Goal: Task Accomplishment & Management: Use online tool/utility

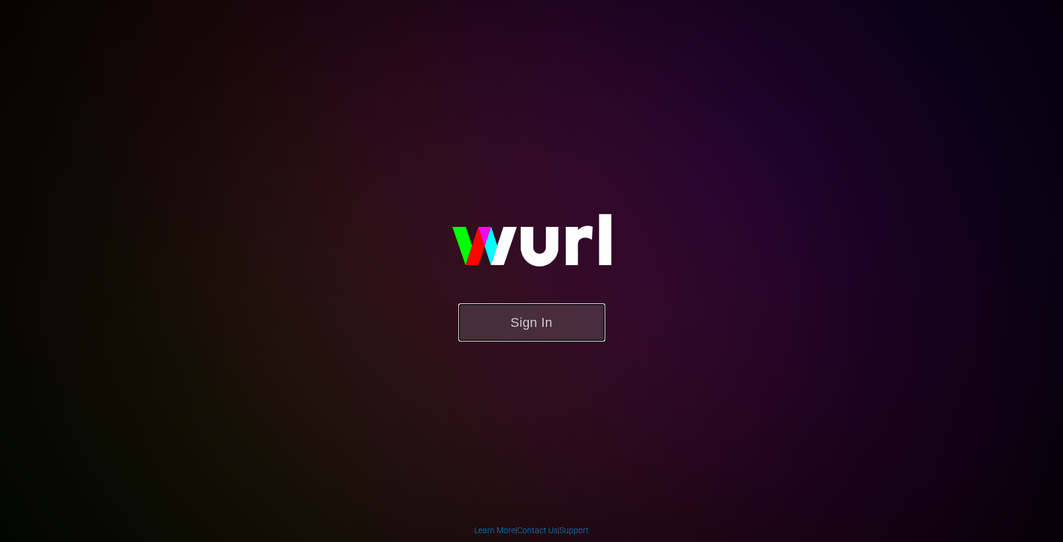
click at [487, 318] on button "Sign In" at bounding box center [531, 322] width 147 height 38
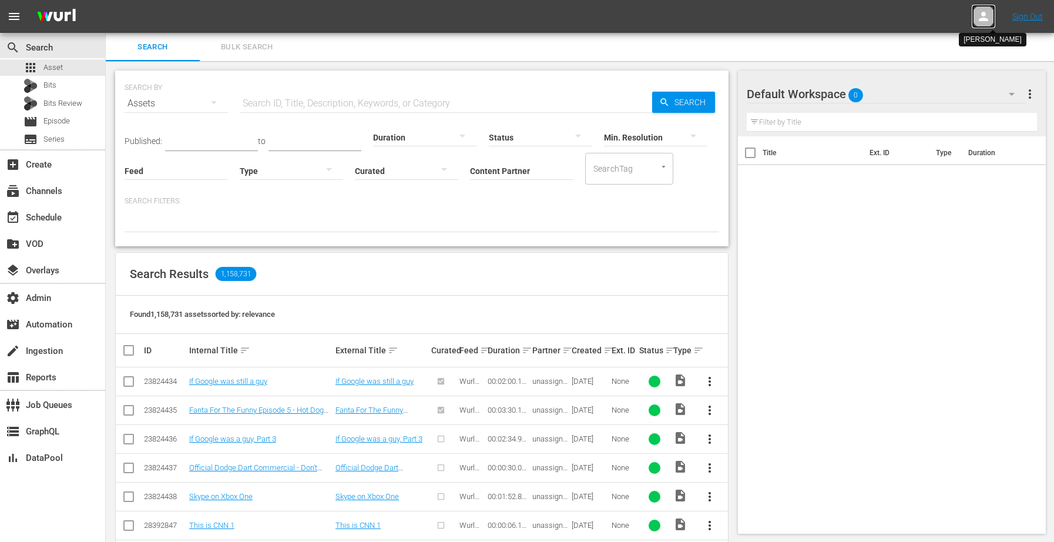
click at [977, 19] on icon at bounding box center [983, 16] width 14 height 14
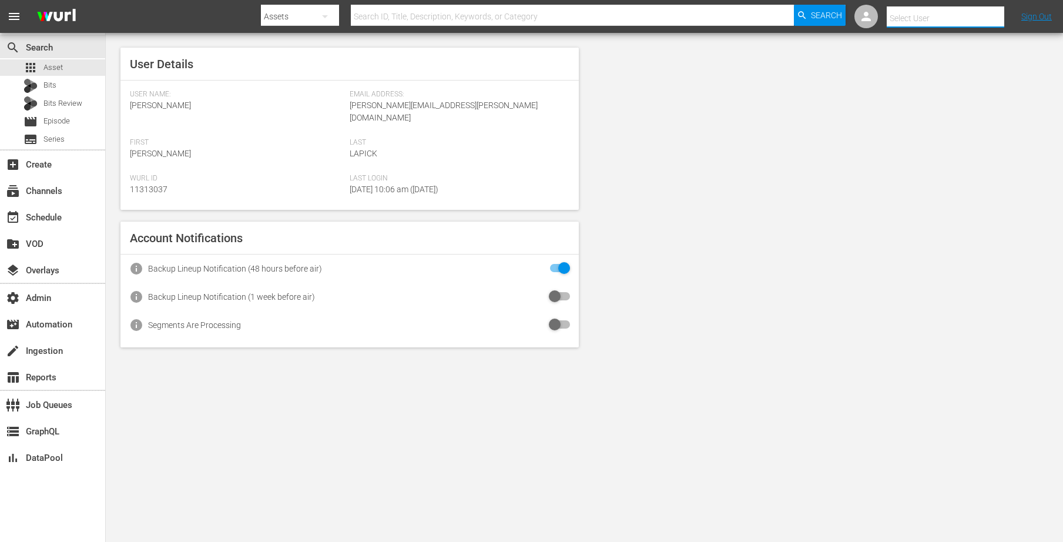
click at [917, 14] on input "text" at bounding box center [961, 18] width 150 height 28
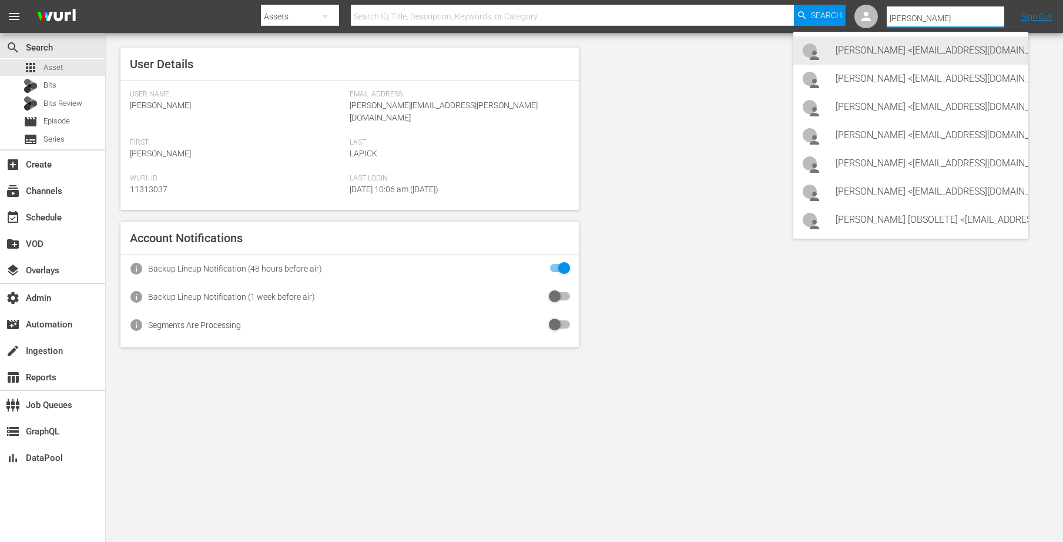
click at [907, 41] on div "[PERSON_NAME] <[EMAIL_ADDRESS][DOMAIN_NAME]>" at bounding box center [926, 50] width 183 height 28
type input "[PERSON_NAME] (11314489)"
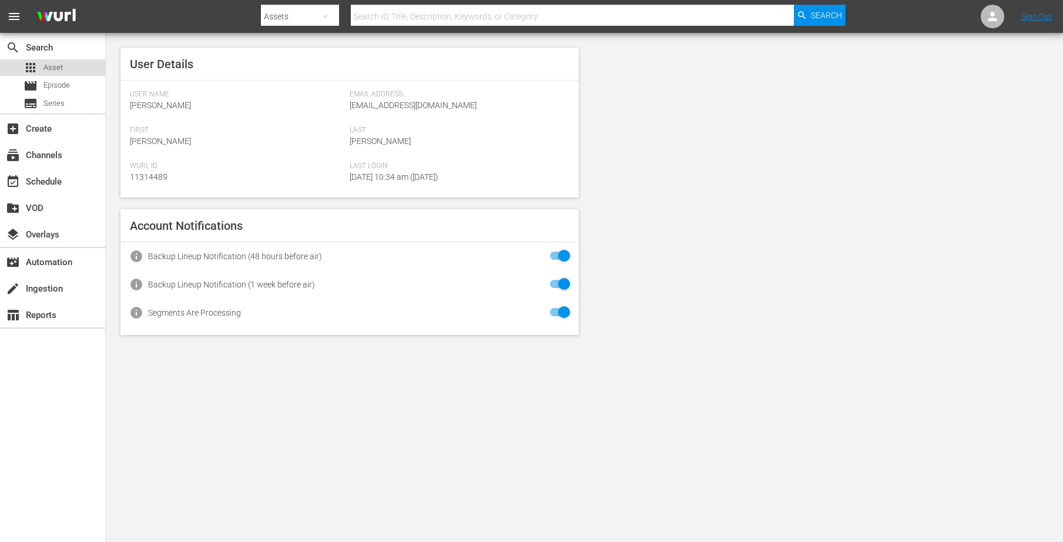
click at [56, 62] on span "Asset" at bounding box center [52, 68] width 19 height 12
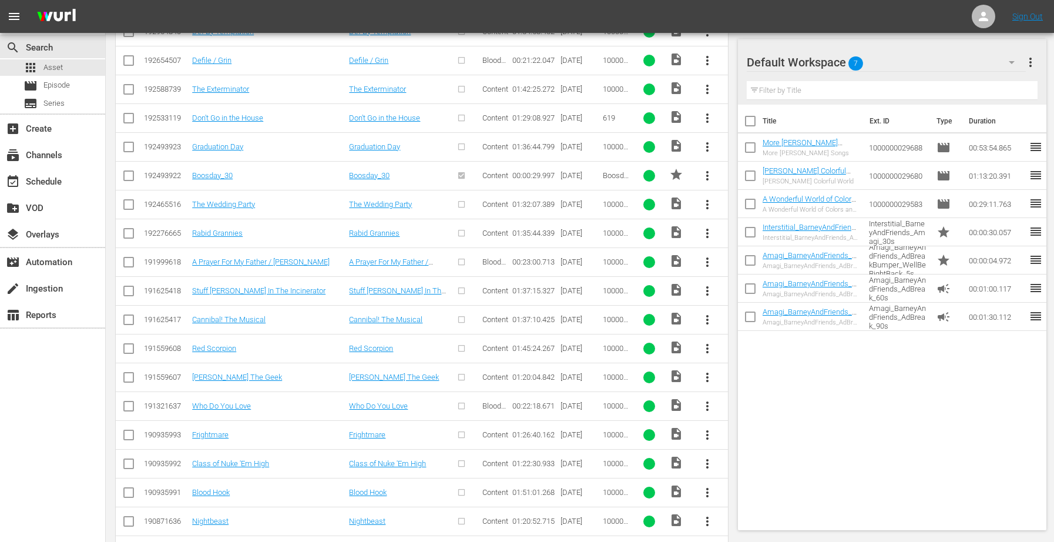
scroll to position [1055, 0]
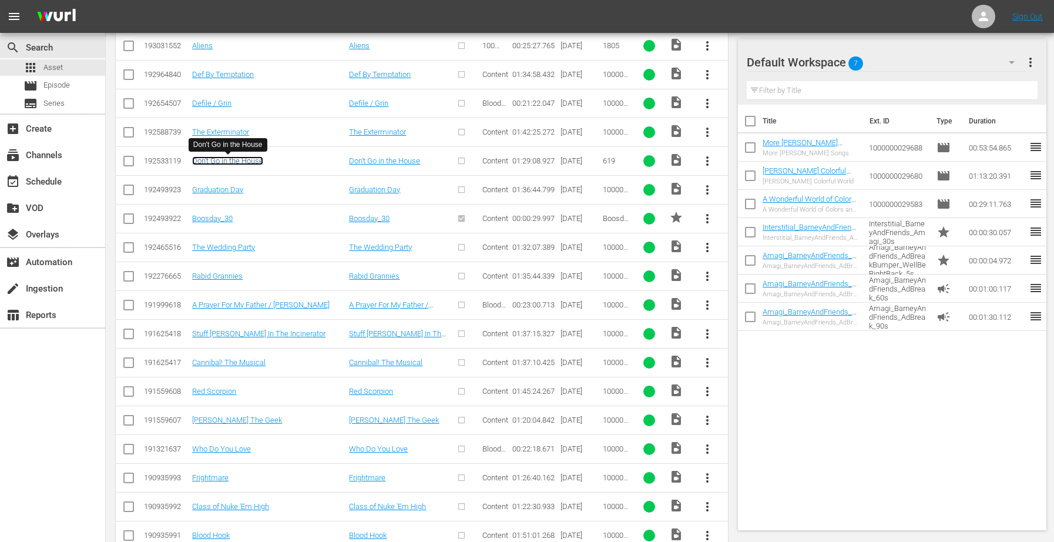
click at [231, 159] on link "Don't Go in the House" at bounding box center [227, 160] width 71 height 9
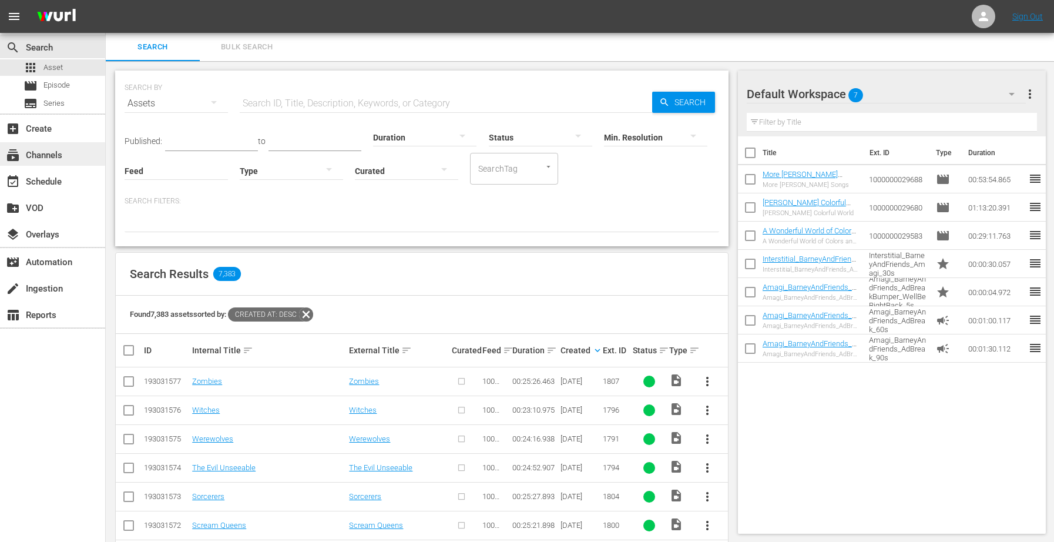
click at [62, 155] on div "subscriptions Channels" at bounding box center [33, 153] width 66 height 11
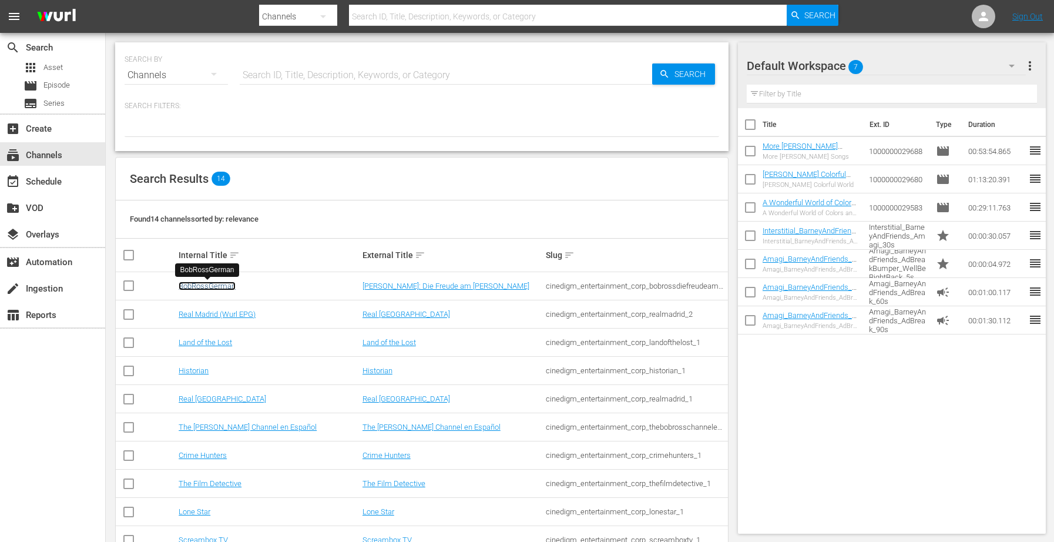
click at [201, 286] on link "BobRossGerman" at bounding box center [207, 285] width 57 height 9
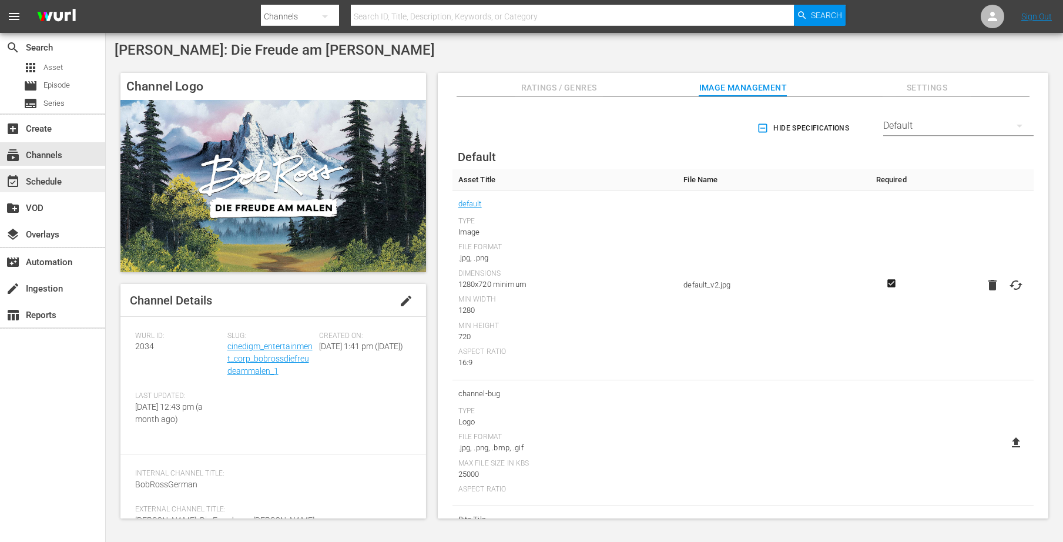
click at [47, 185] on div "event_available Schedule" at bounding box center [33, 179] width 66 height 11
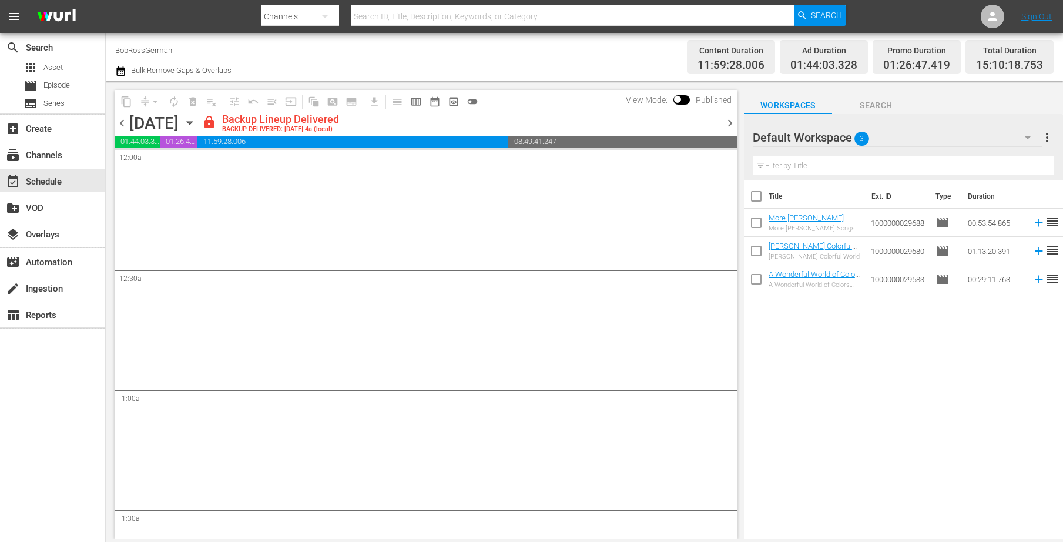
click at [192, 122] on icon "button" at bounding box center [189, 123] width 5 height 3
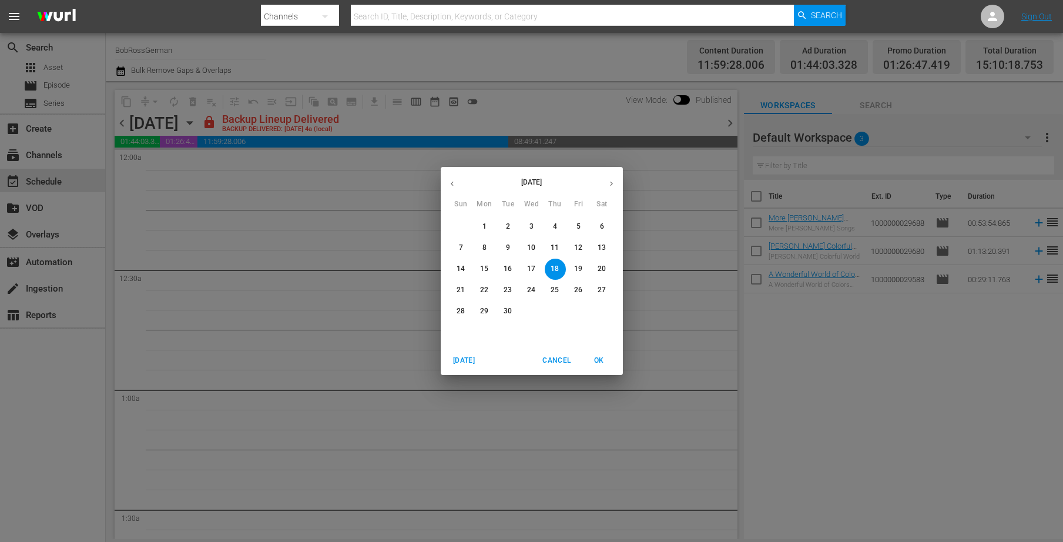
click at [529, 261] on button "17" at bounding box center [531, 268] width 21 height 21
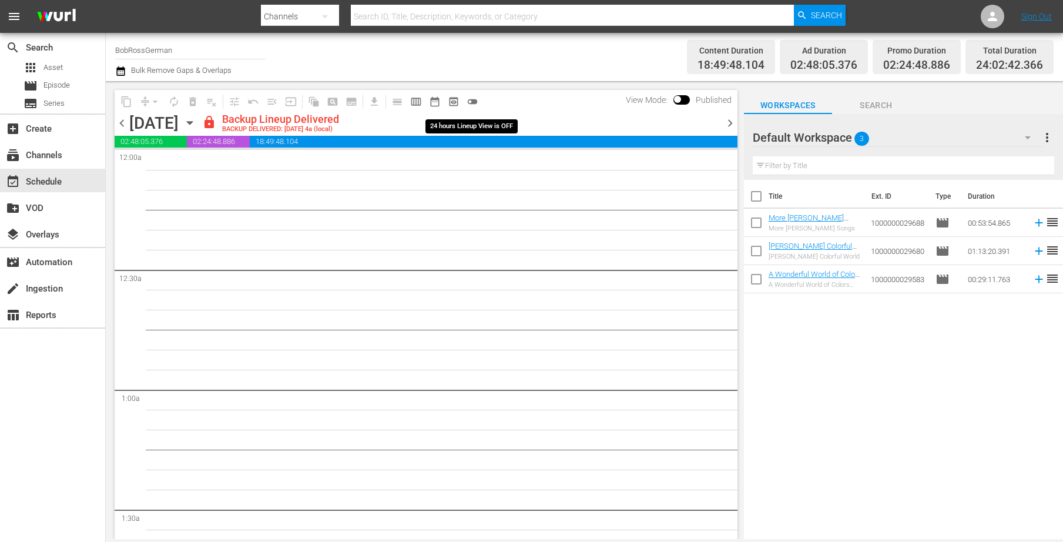
click at [473, 98] on span "toggle_off" at bounding box center [472, 102] width 12 height 12
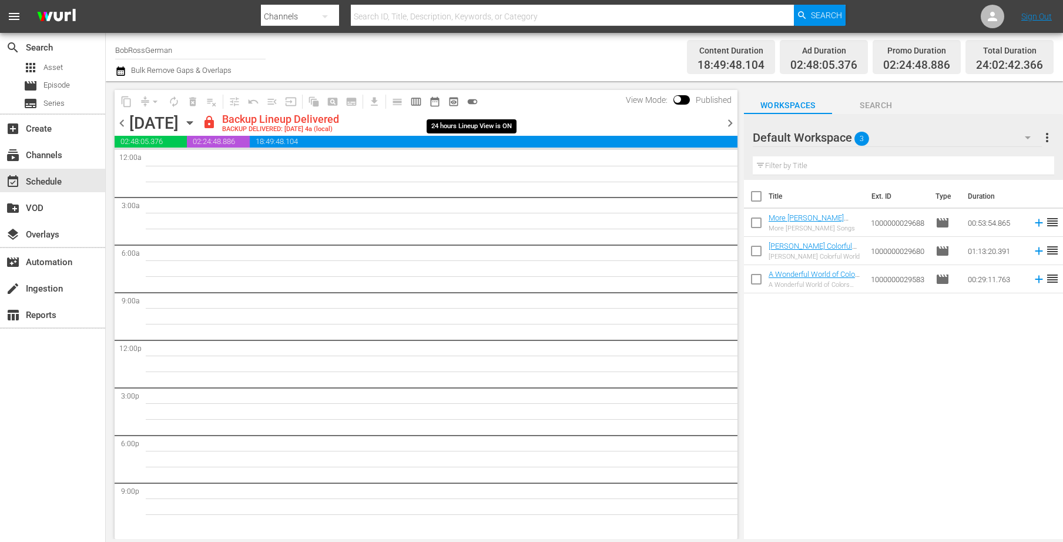
click at [469, 100] on span "toggle_on" at bounding box center [472, 102] width 12 height 12
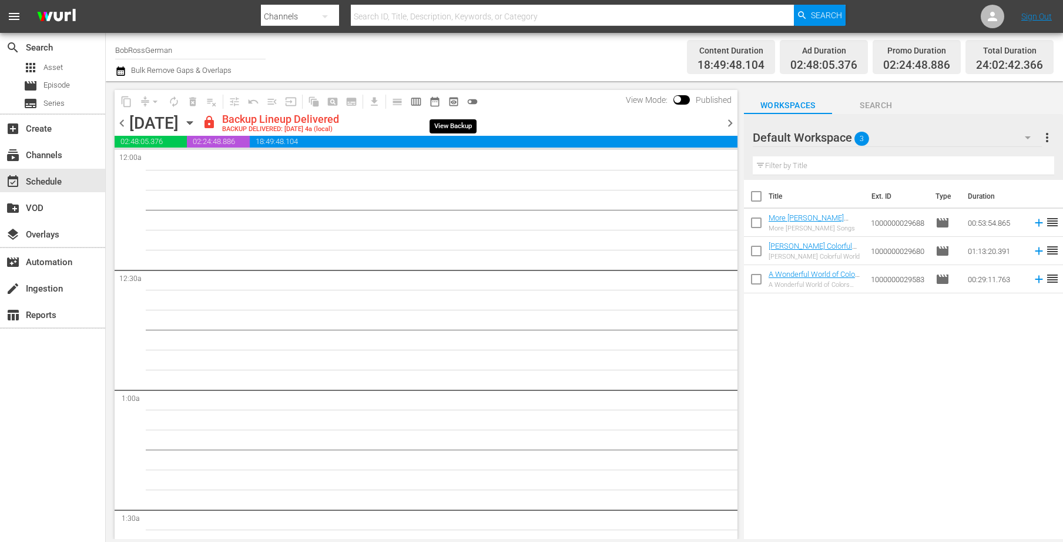
click at [447, 101] on button "preview_outlined" at bounding box center [453, 101] width 19 height 19
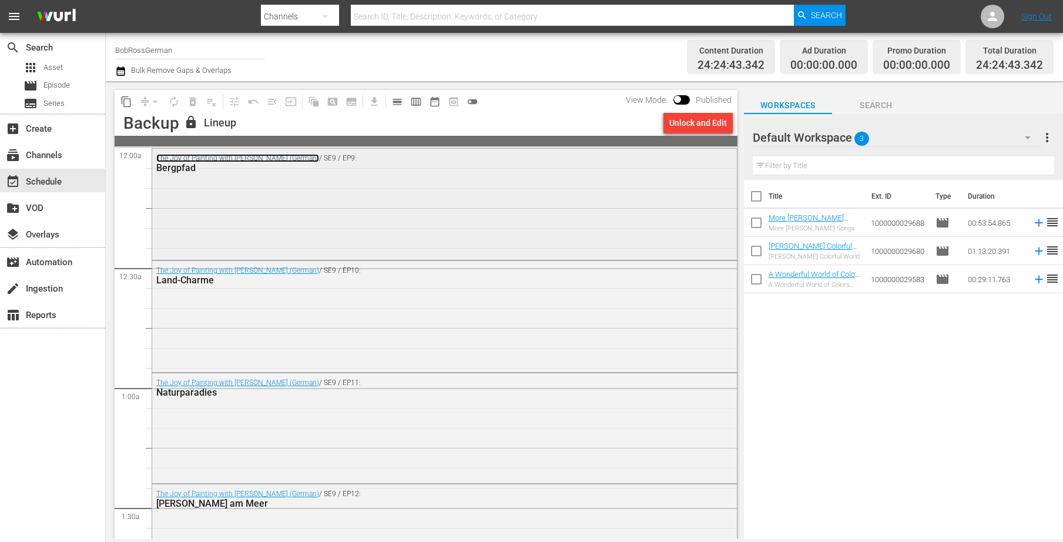
click at [263, 158] on link "The Joy of Painting with Bob Ross (German)" at bounding box center [237, 158] width 163 height 8
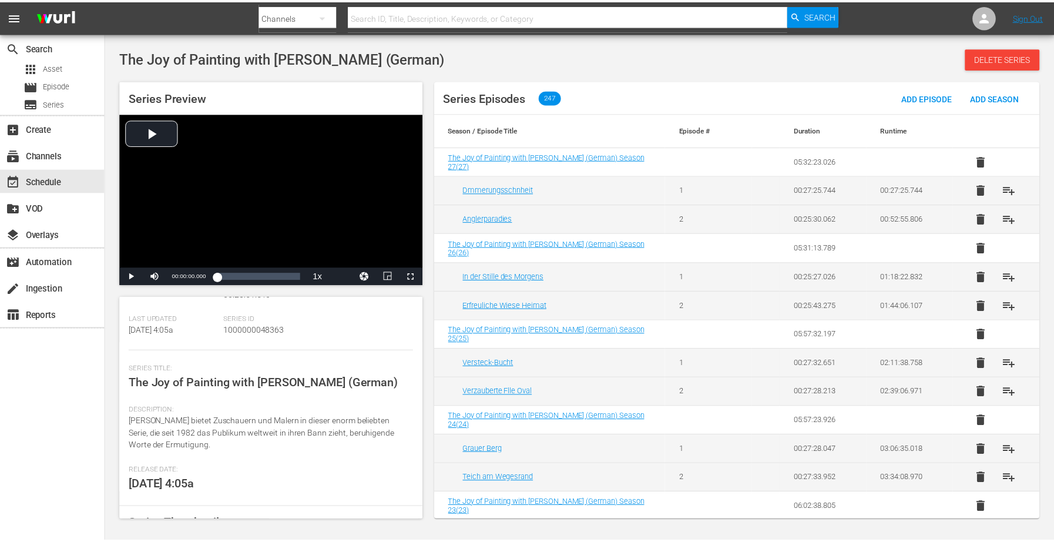
scroll to position [182, 0]
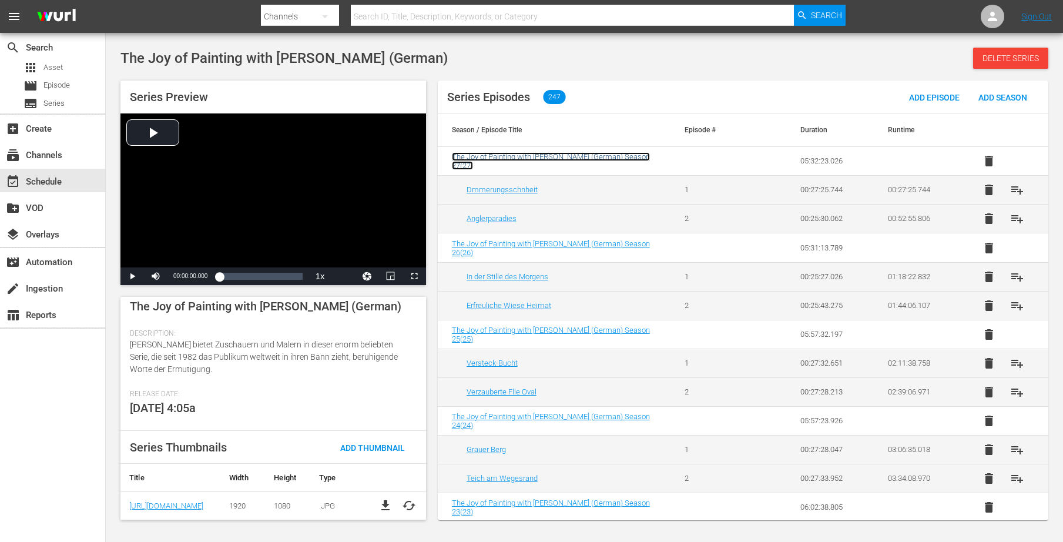
click at [533, 161] on span "The Joy of Painting with Bob Ross (German) Season 27 ( 27 )" at bounding box center [551, 161] width 198 height 18
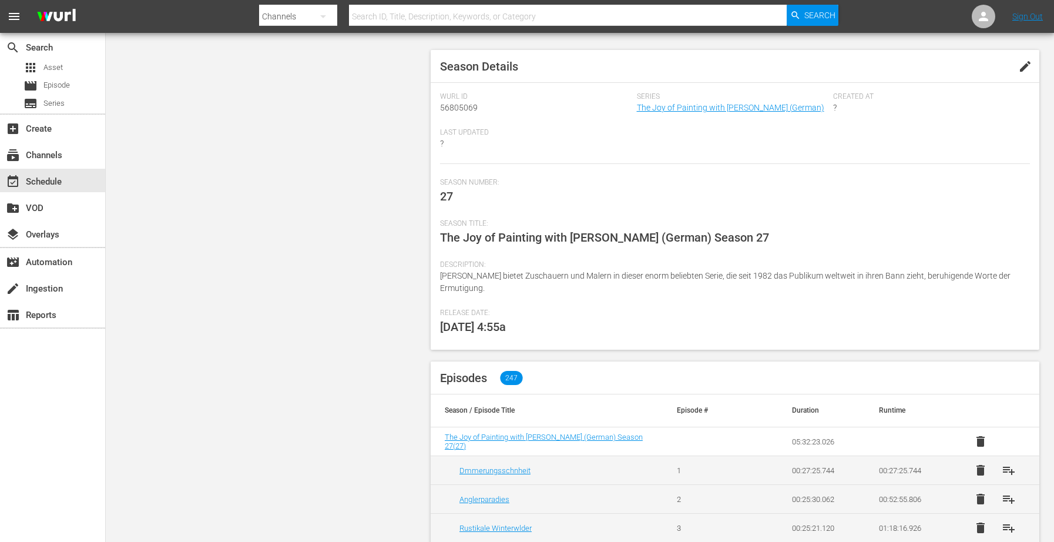
scroll to position [22, 0]
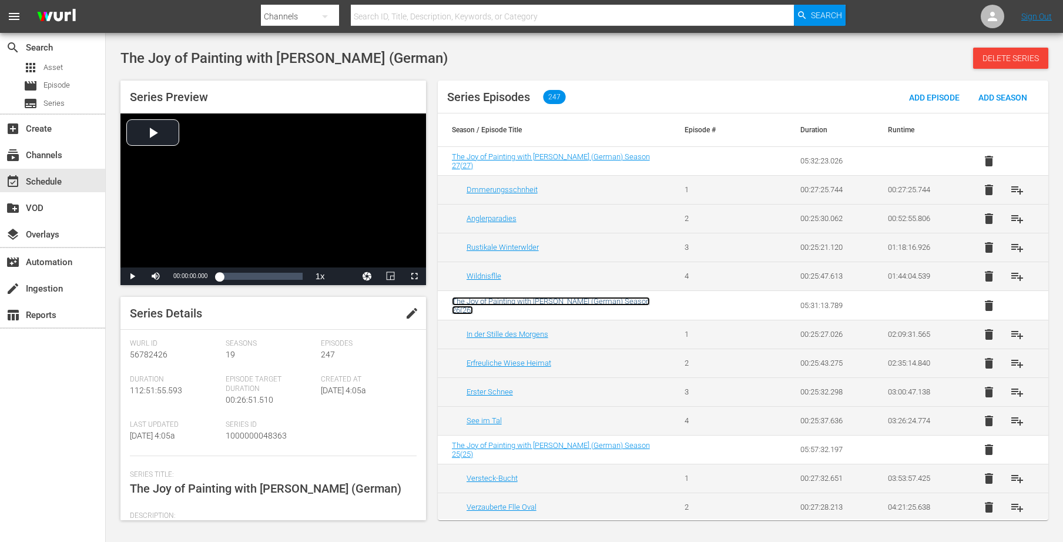
click at [566, 304] on span "The Joy of Painting with Bob Ross (German) Season 26 ( 26 )" at bounding box center [551, 306] width 198 height 18
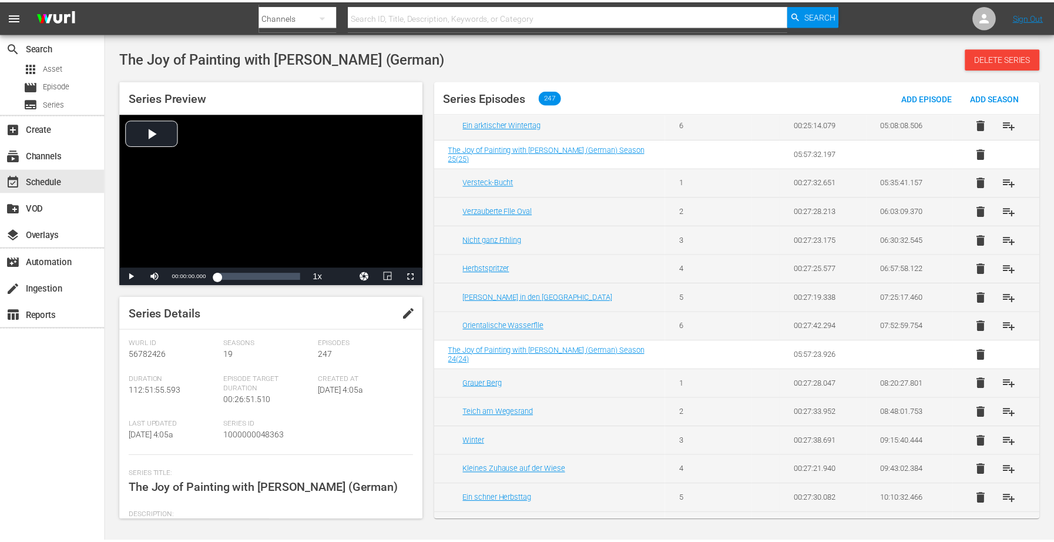
scroll to position [412, 0]
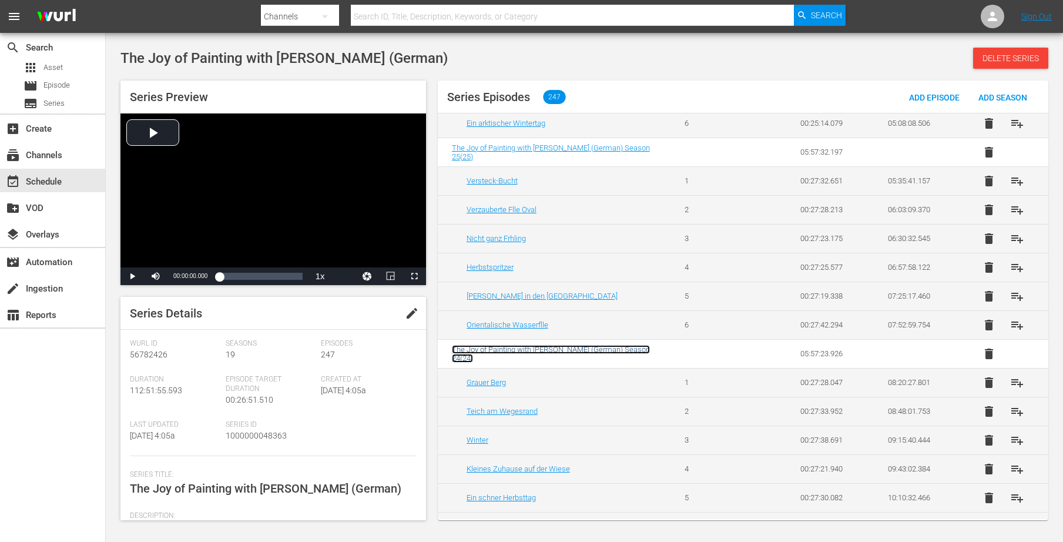
click at [522, 352] on span "The Joy of Painting with Bob Ross (German) Season 24 ( 24 )" at bounding box center [551, 354] width 198 height 18
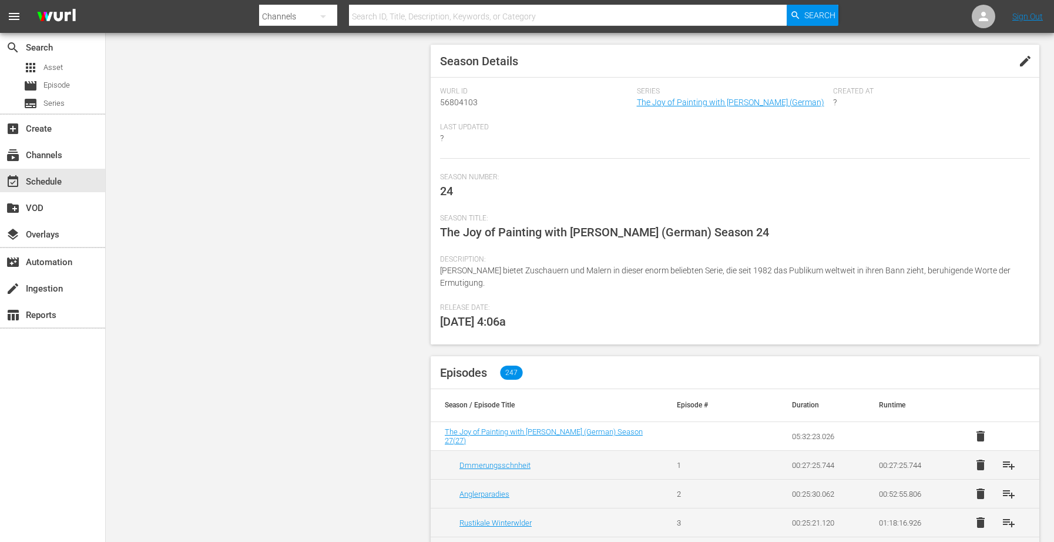
scroll to position [214, 0]
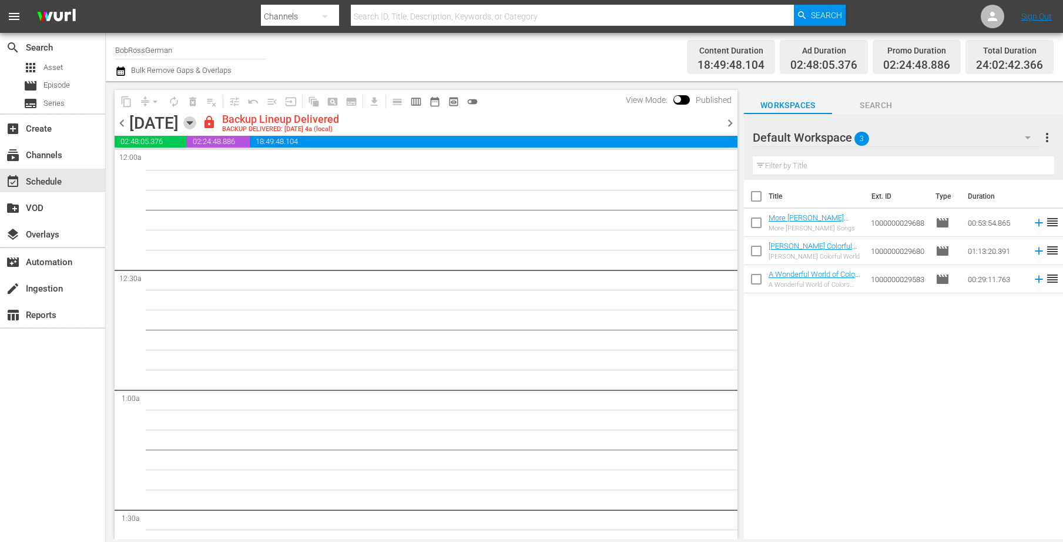
click at [192, 122] on icon "button" at bounding box center [189, 123] width 5 height 3
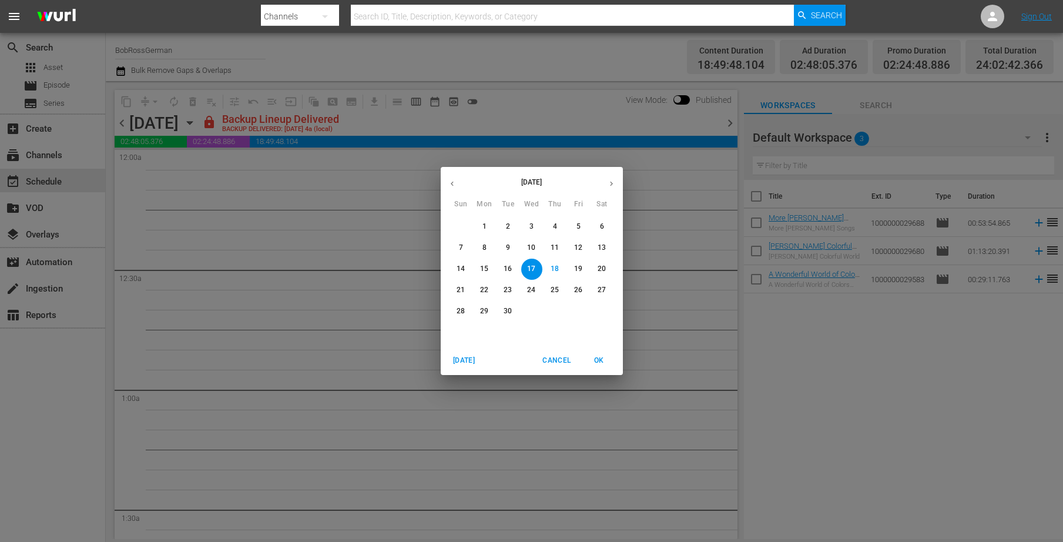
click at [526, 243] on span "10" at bounding box center [531, 248] width 21 height 10
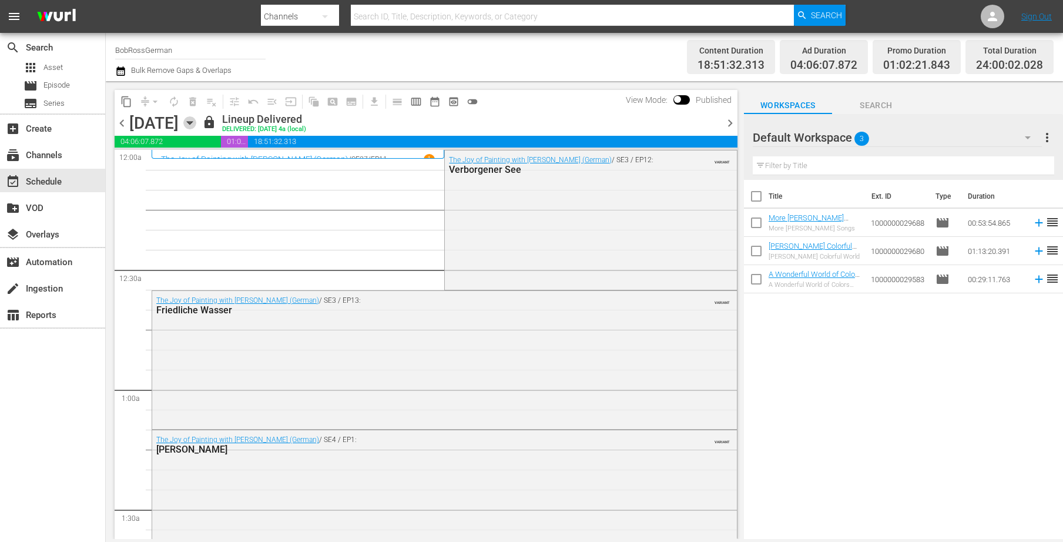
click at [192, 122] on icon "button" at bounding box center [189, 123] width 5 height 3
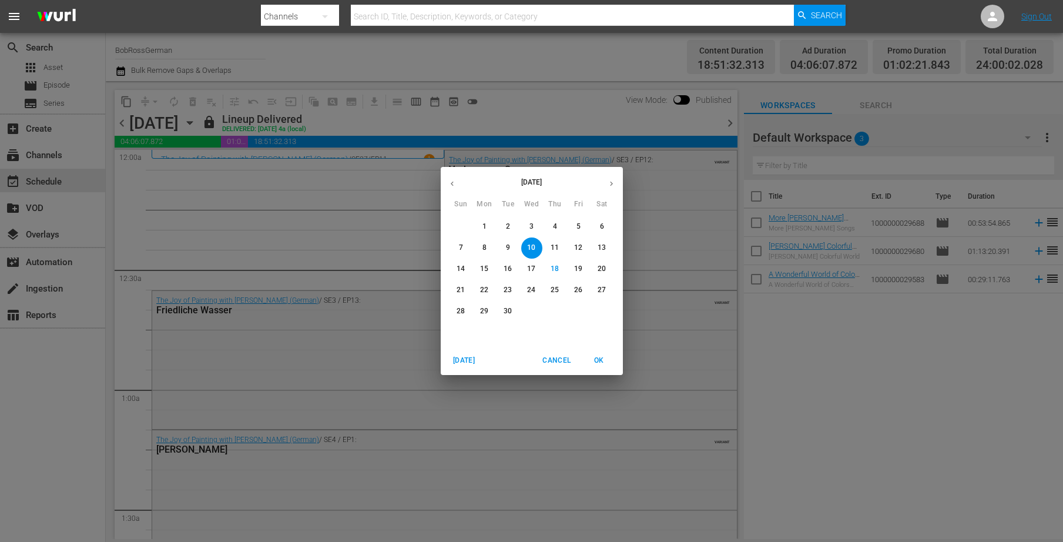
click at [579, 247] on p "12" at bounding box center [578, 248] width 8 height 10
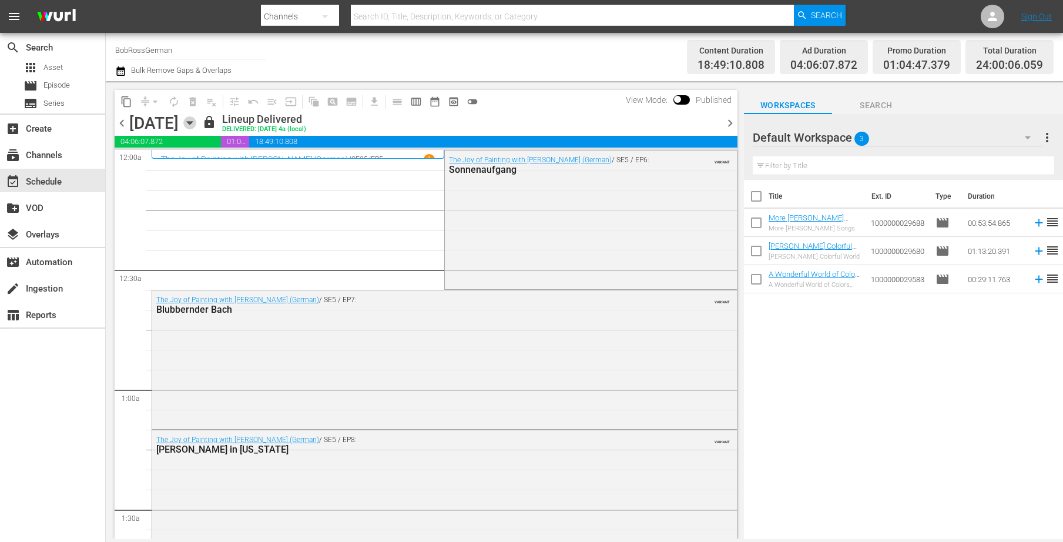
click at [192, 122] on icon "button" at bounding box center [189, 123] width 5 height 3
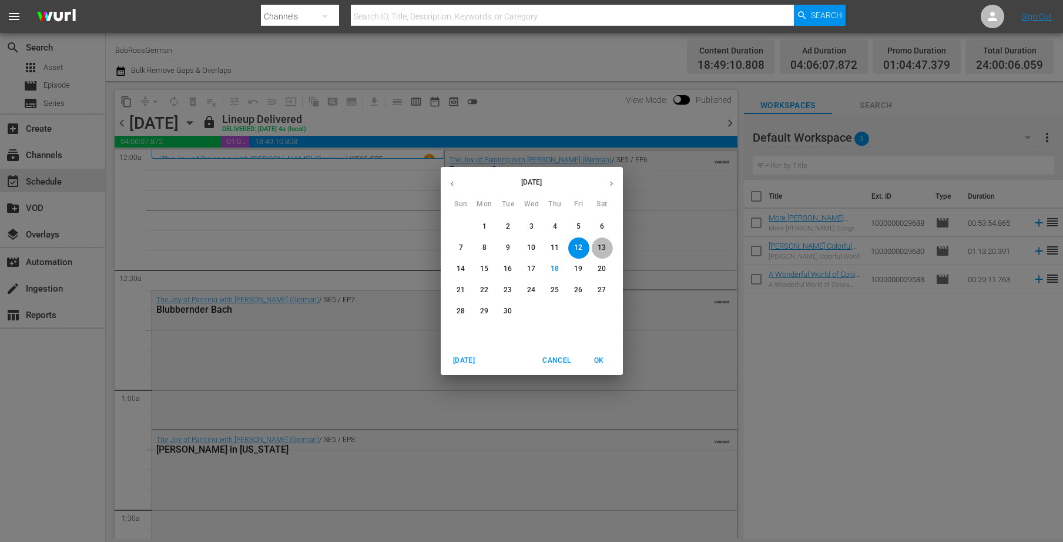
click at [596, 248] on span "13" at bounding box center [601, 248] width 21 height 10
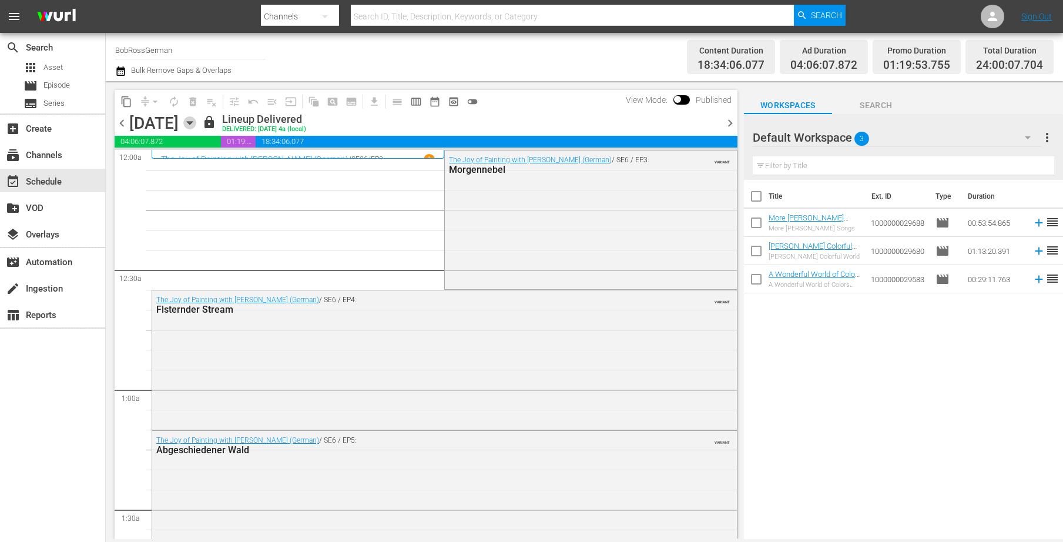
click at [196, 125] on icon "button" at bounding box center [189, 122] width 13 height 13
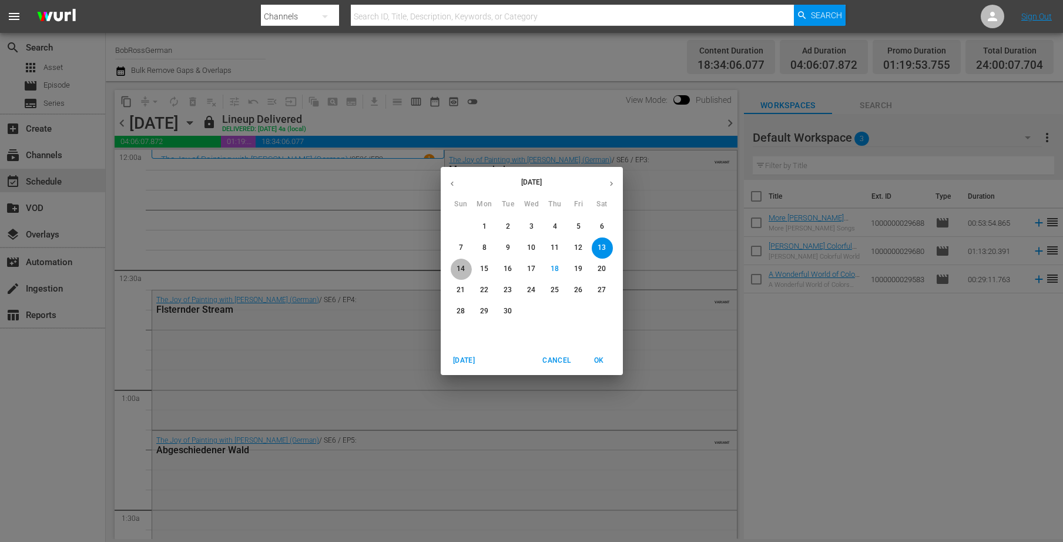
click at [465, 269] on span "14" at bounding box center [461, 269] width 21 height 10
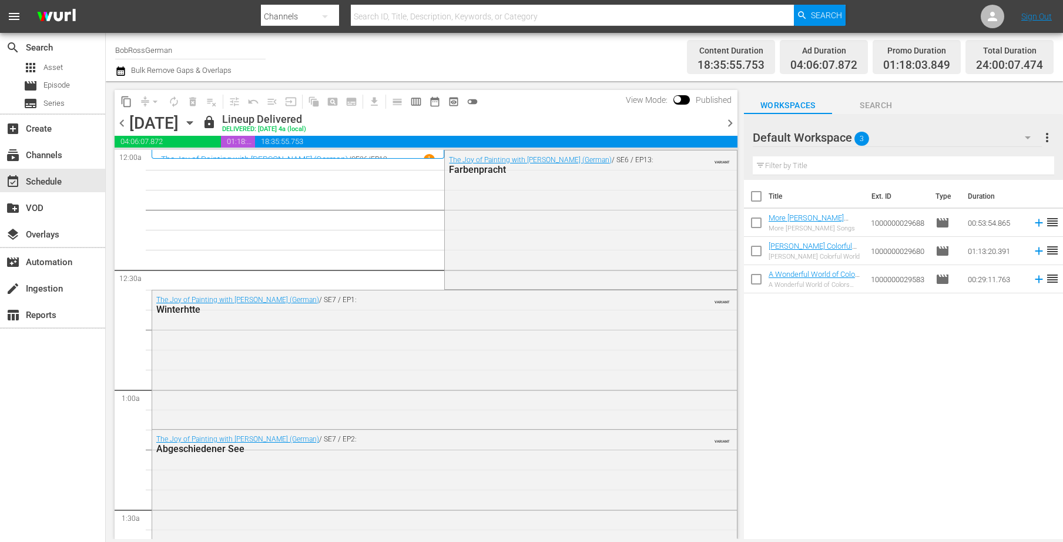
click at [192, 123] on icon "button" at bounding box center [189, 123] width 5 height 3
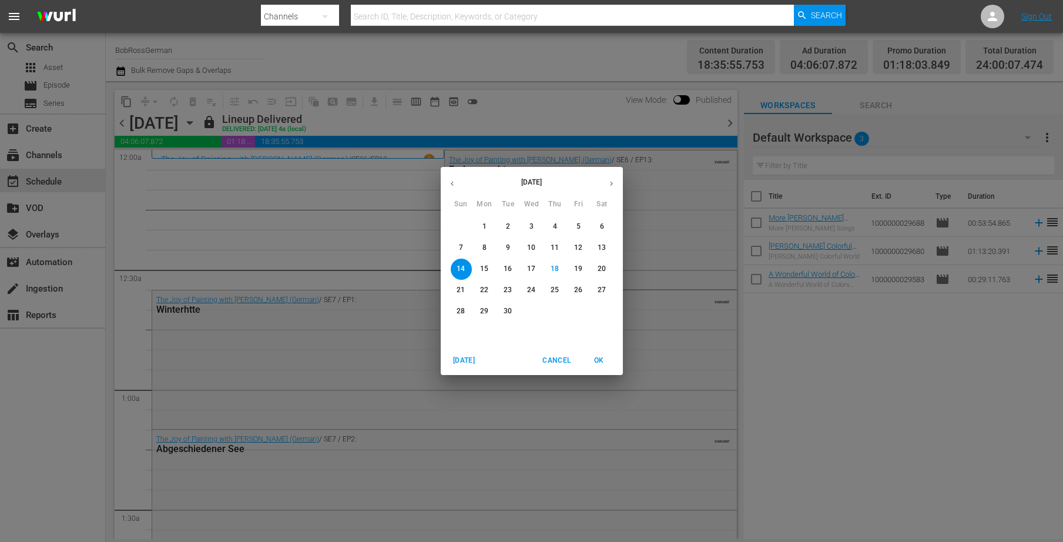
click at [486, 270] on p "15" at bounding box center [484, 269] width 8 height 10
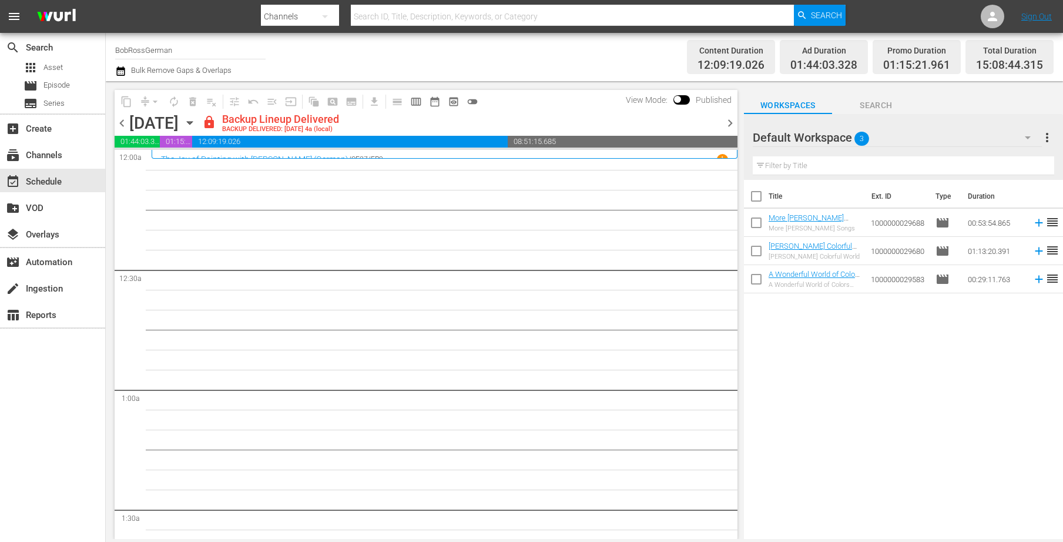
click at [192, 122] on icon "button" at bounding box center [189, 123] width 5 height 3
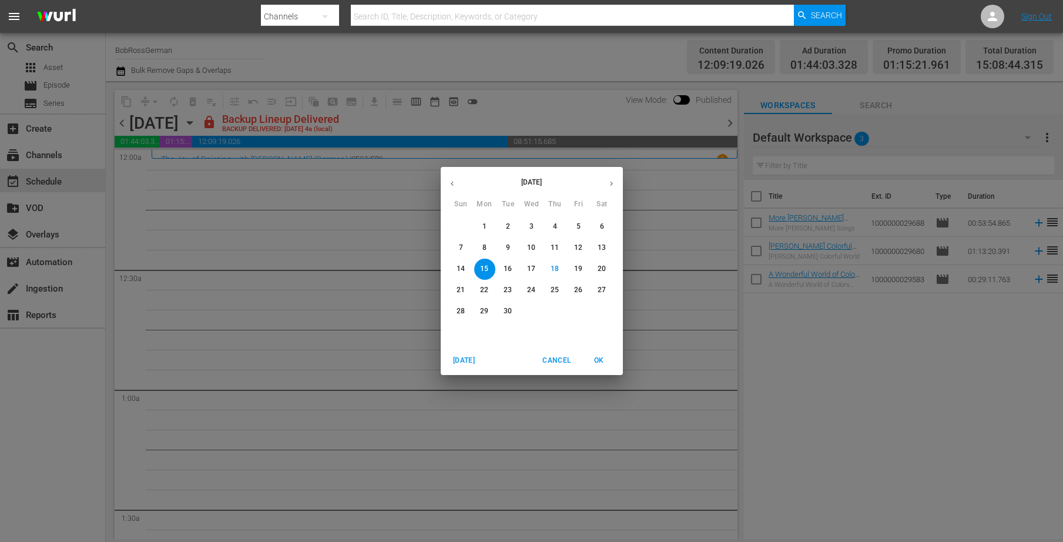
click at [515, 267] on span "16" at bounding box center [508, 269] width 21 height 10
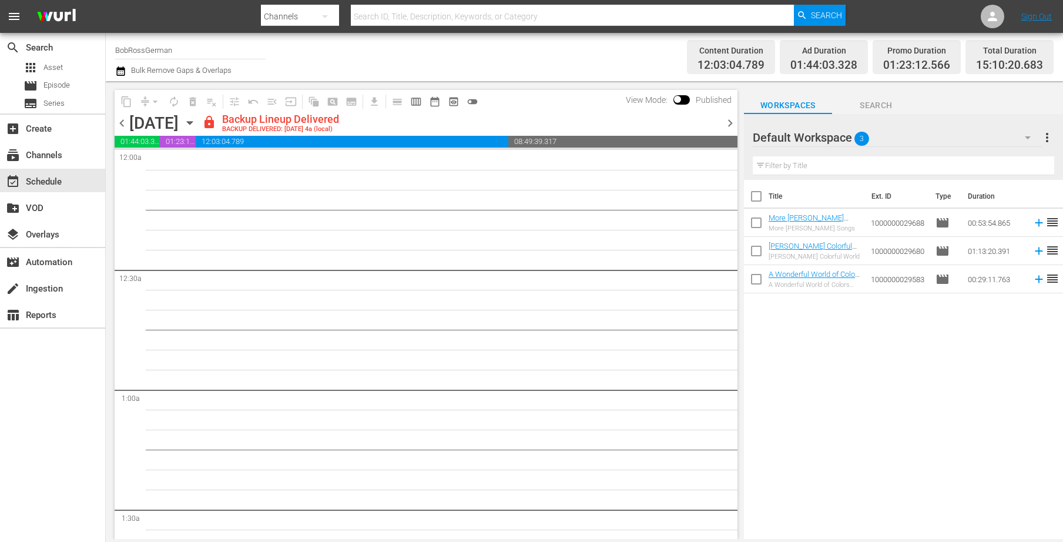
click at [196, 120] on icon "button" at bounding box center [189, 122] width 13 height 13
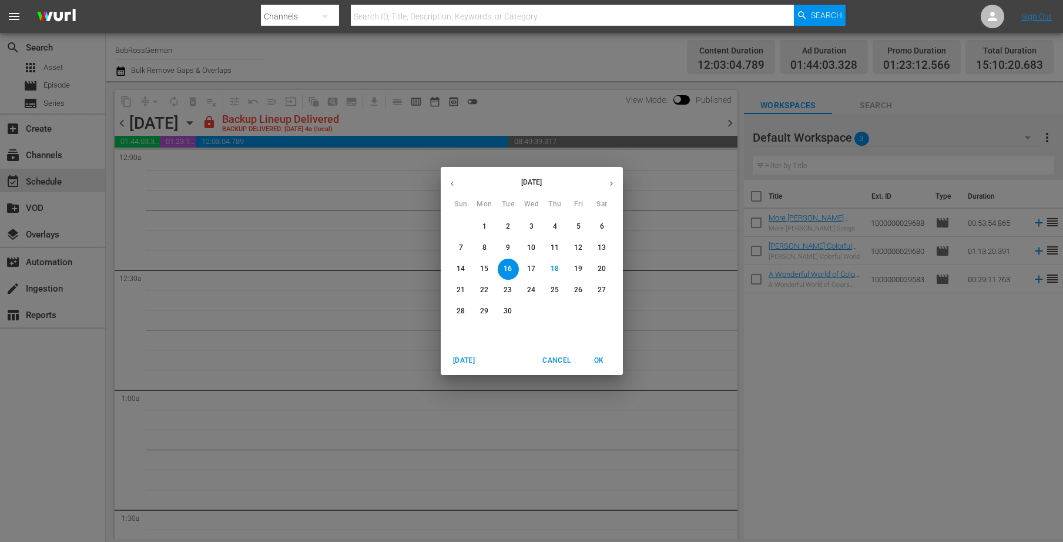
click at [532, 269] on p "17" at bounding box center [531, 269] width 8 height 10
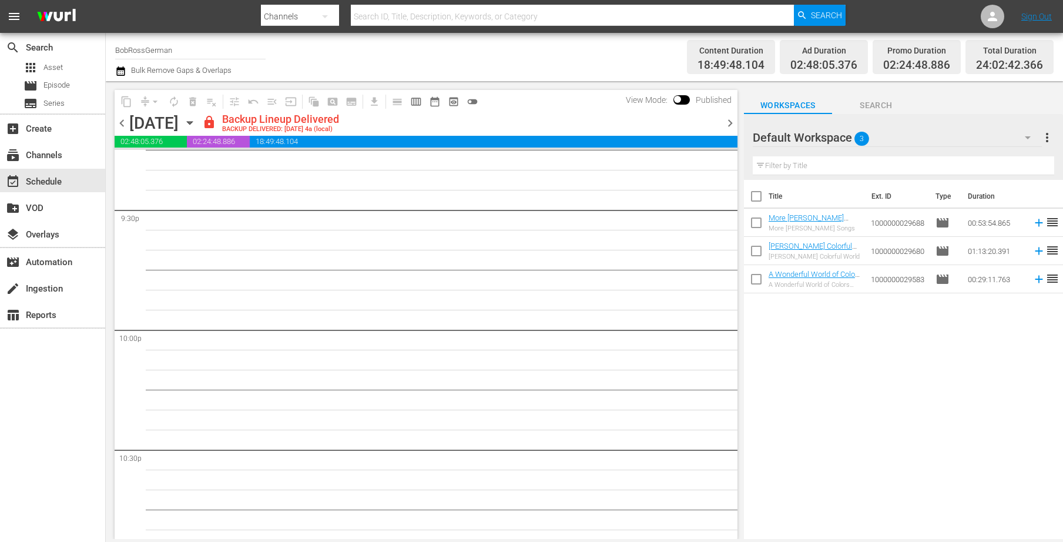
scroll to position [5362, 0]
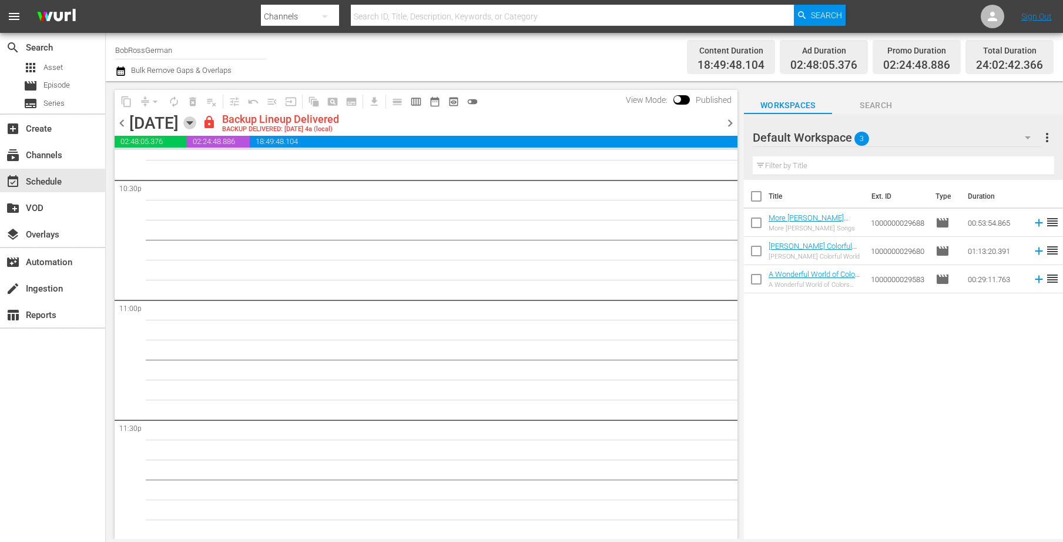
click at [196, 120] on icon "button" at bounding box center [189, 122] width 13 height 13
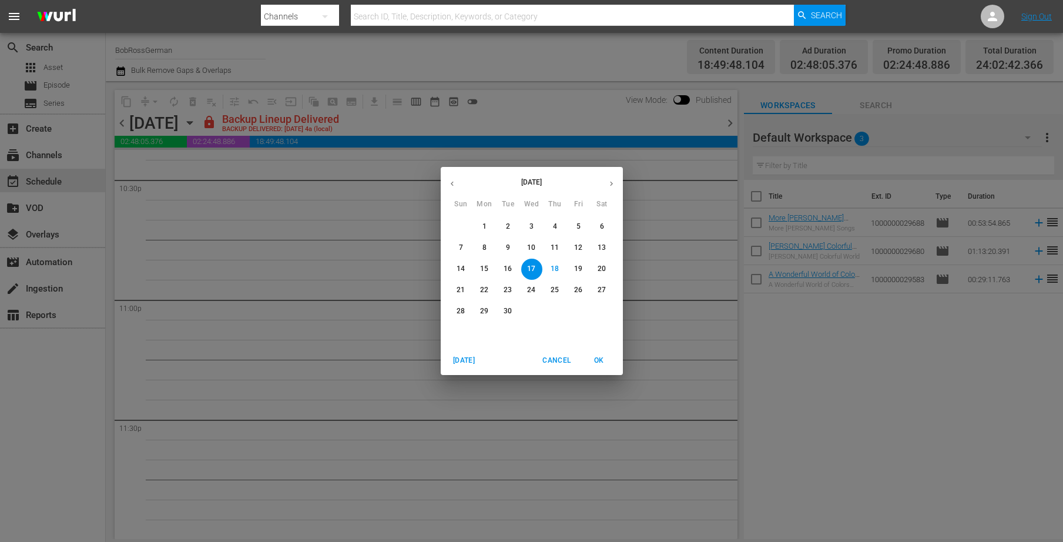
click at [506, 265] on p "16" at bounding box center [507, 269] width 8 height 10
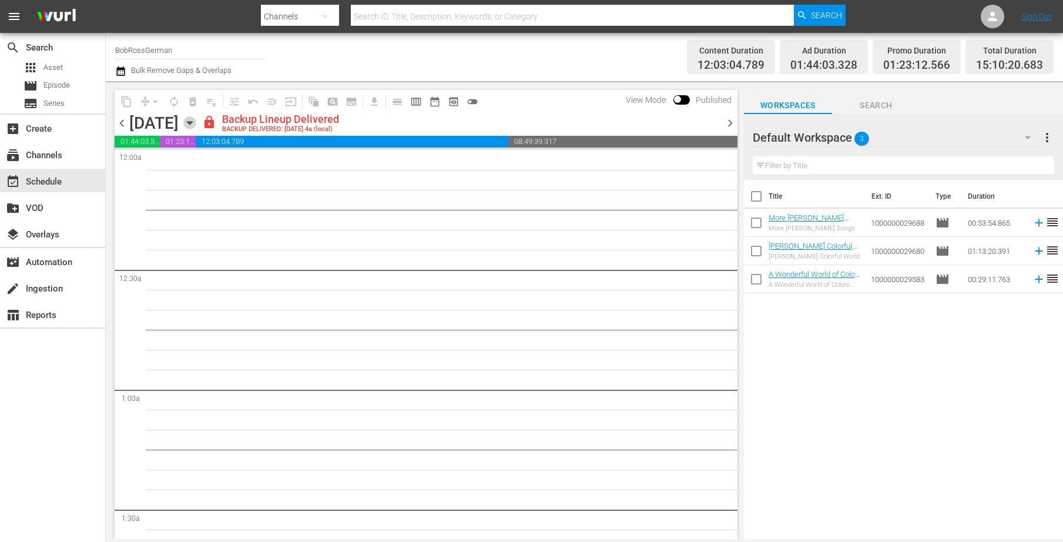
click at [196, 120] on icon "button" at bounding box center [189, 122] width 13 height 13
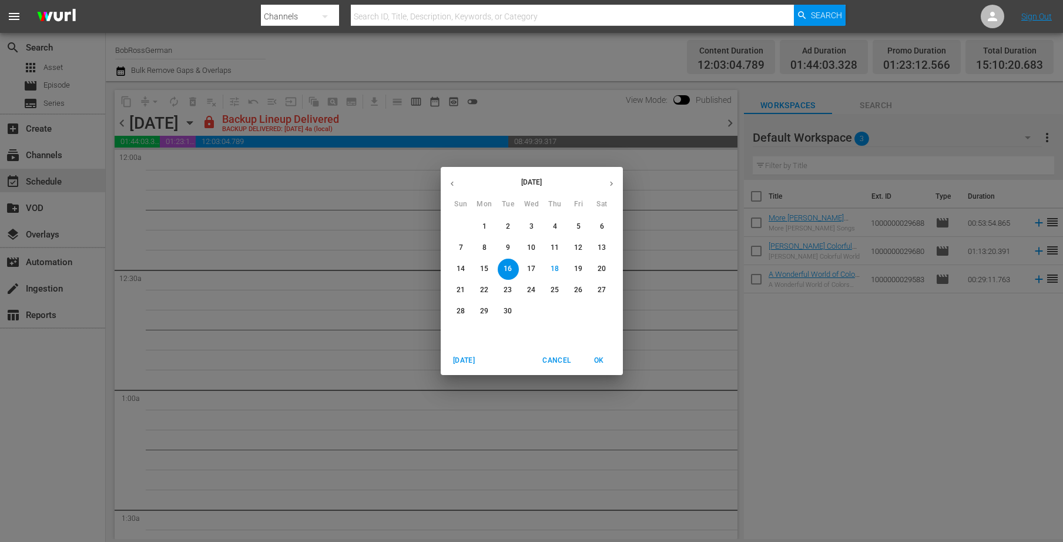
click at [484, 271] on p "15" at bounding box center [484, 269] width 8 height 10
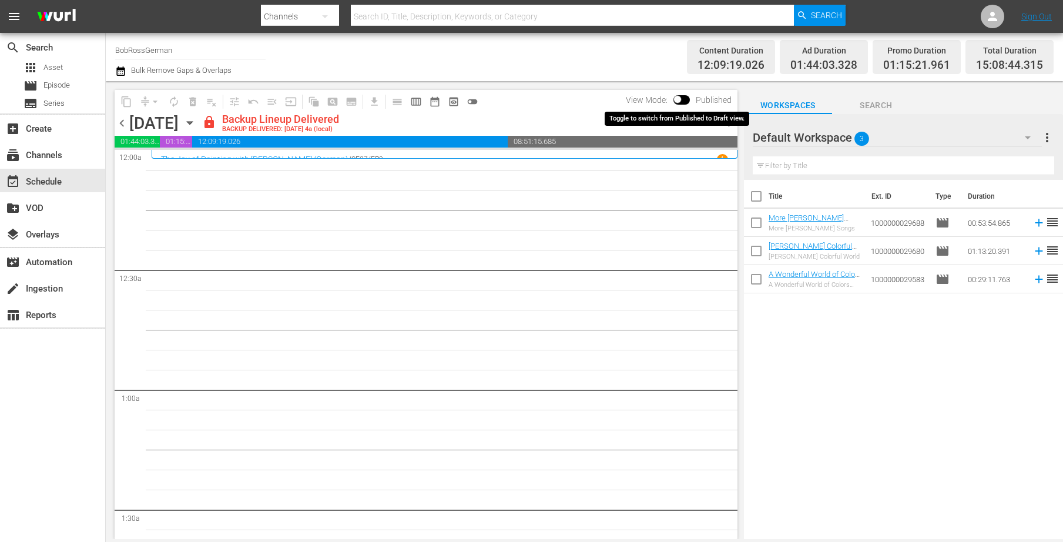
click at [686, 99] on input "checkbox" at bounding box center [677, 102] width 25 height 8
checkbox input "true"
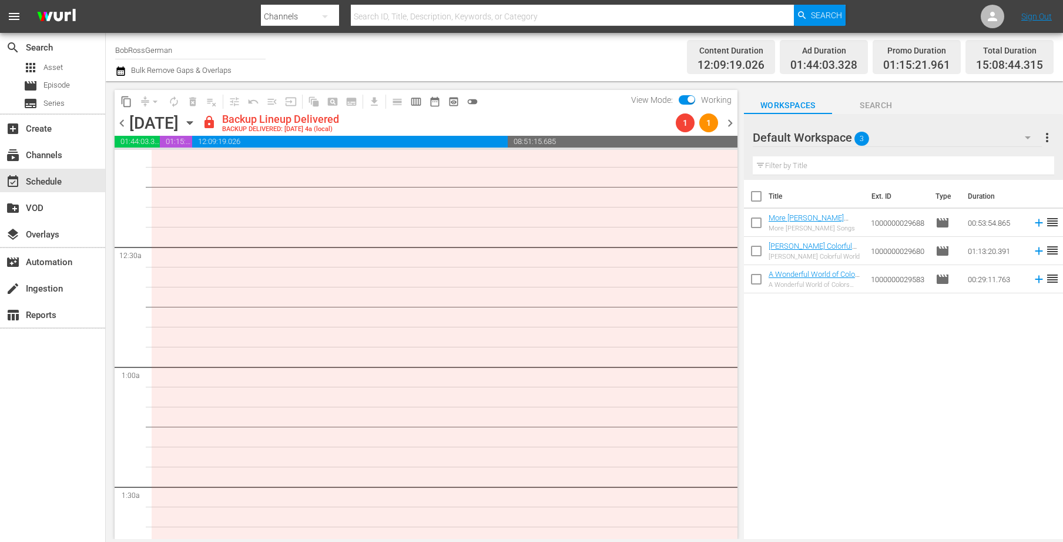
scroll to position [18, 0]
click at [196, 126] on icon "button" at bounding box center [189, 122] width 13 height 13
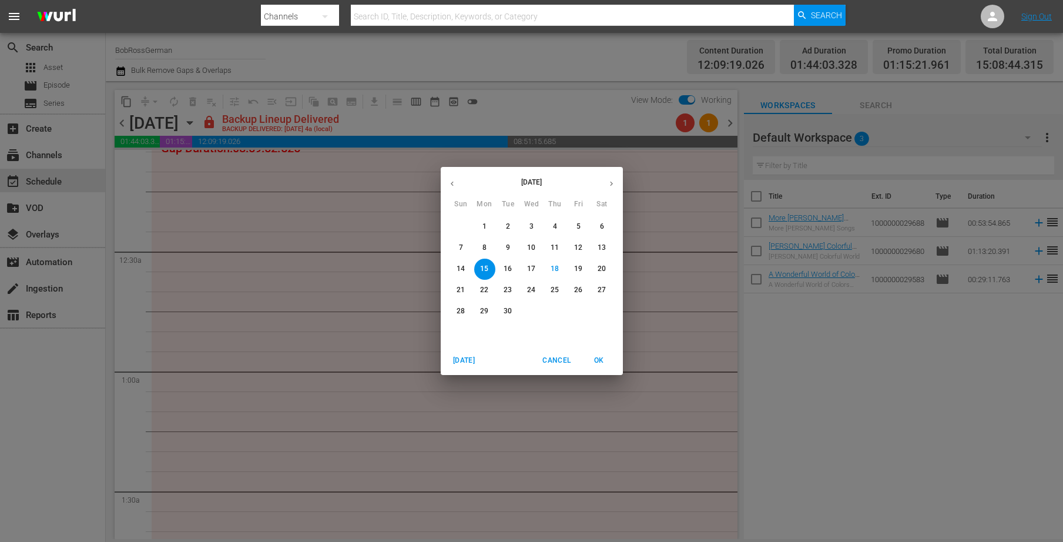
click at [505, 271] on p "16" at bounding box center [507, 269] width 8 height 10
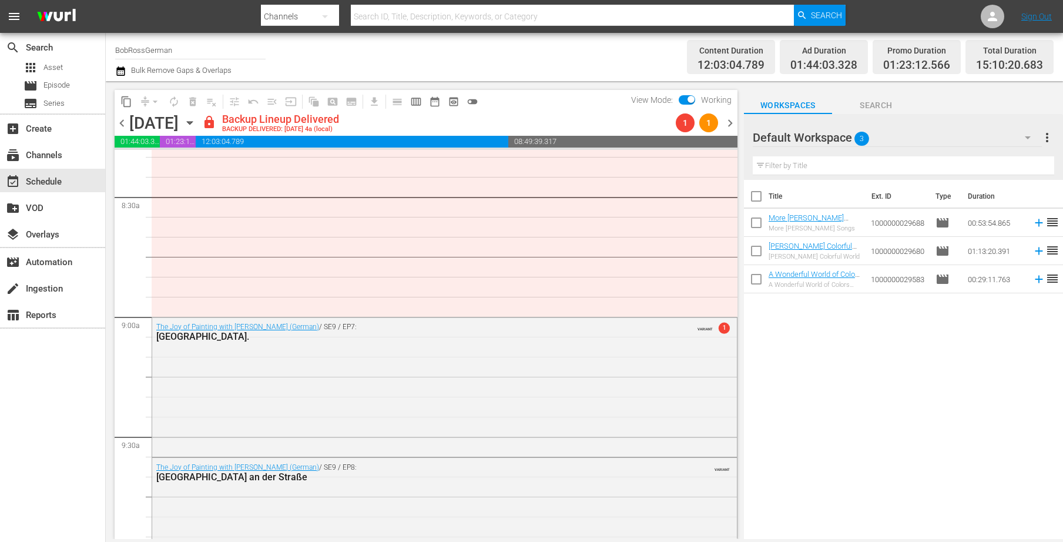
scroll to position [1968, 0]
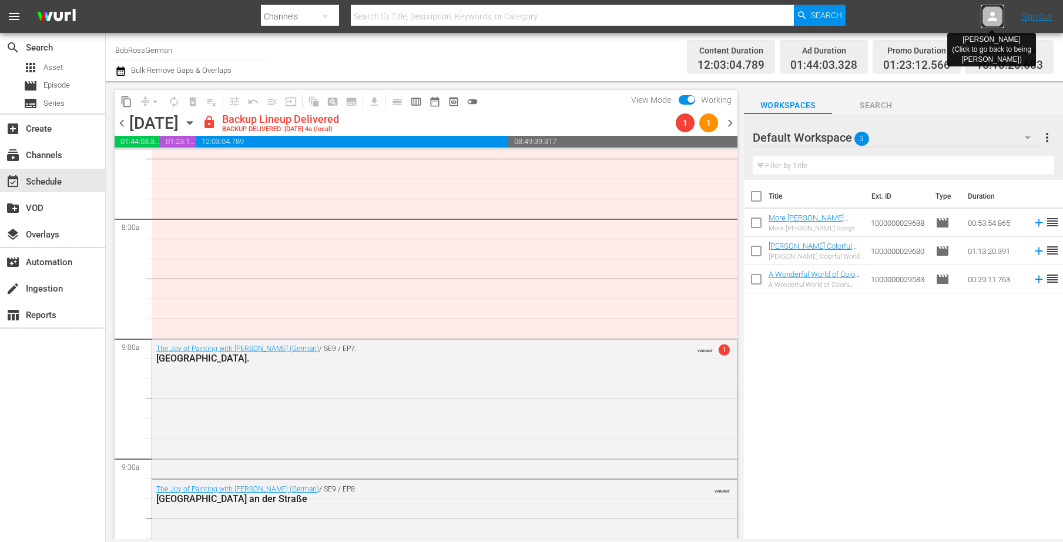
click at [994, 17] on icon at bounding box center [992, 16] width 14 height 14
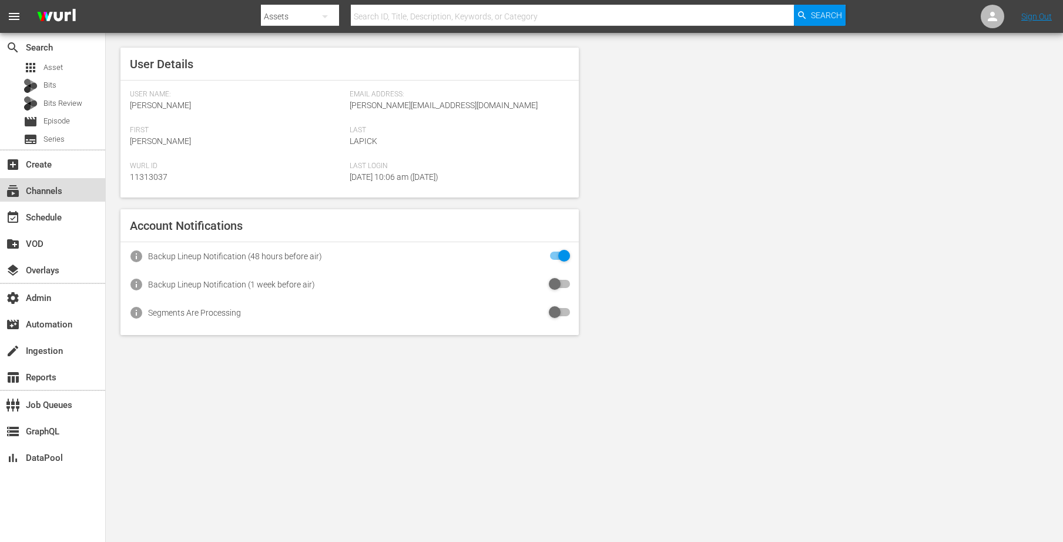
click at [61, 179] on div "subscriptions Channels" at bounding box center [52, 189] width 105 height 23
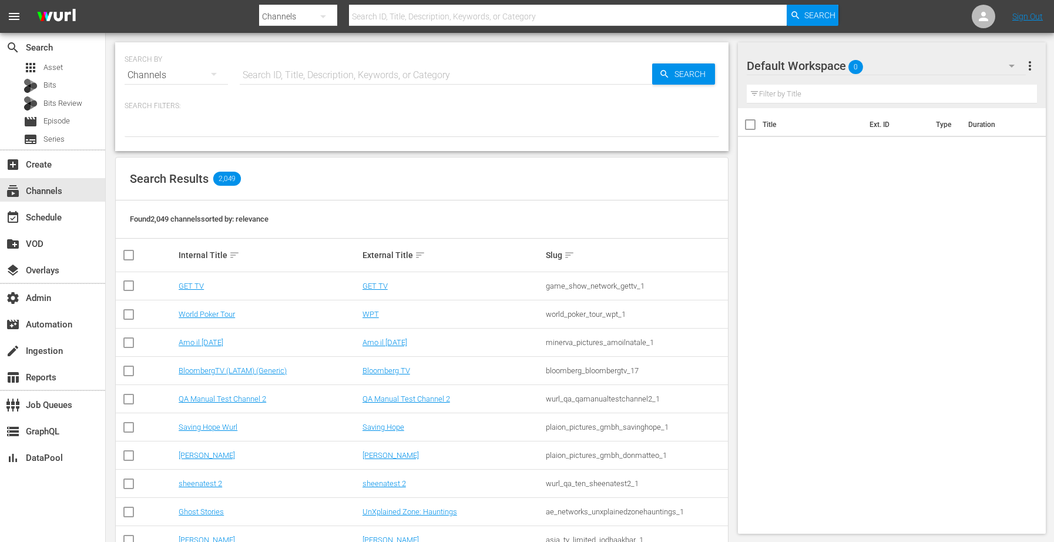
click at [282, 69] on input "text" at bounding box center [446, 75] width 412 height 28
type input "bob"
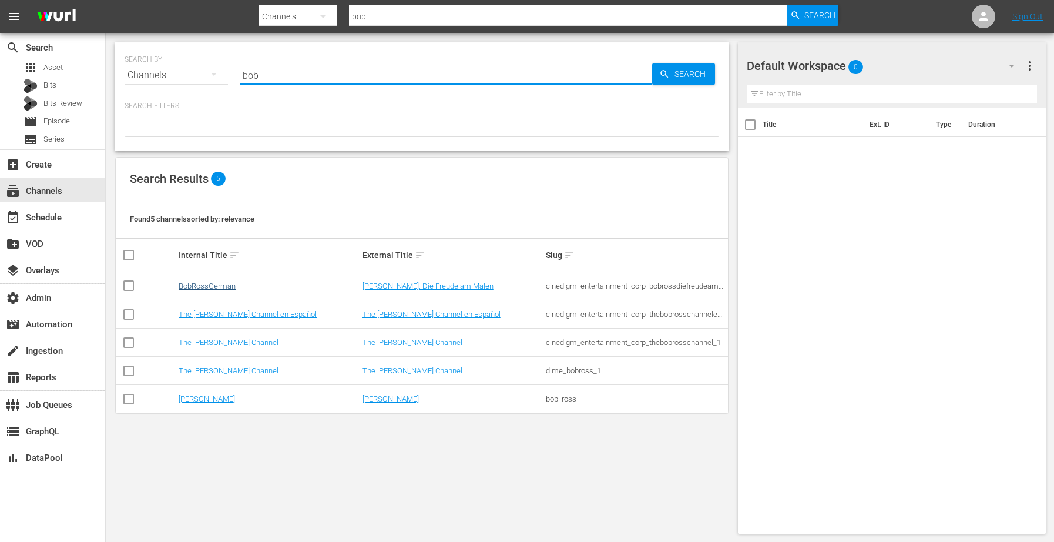
type input "bob"
click at [205, 284] on link "BobRossGerman" at bounding box center [207, 285] width 57 height 9
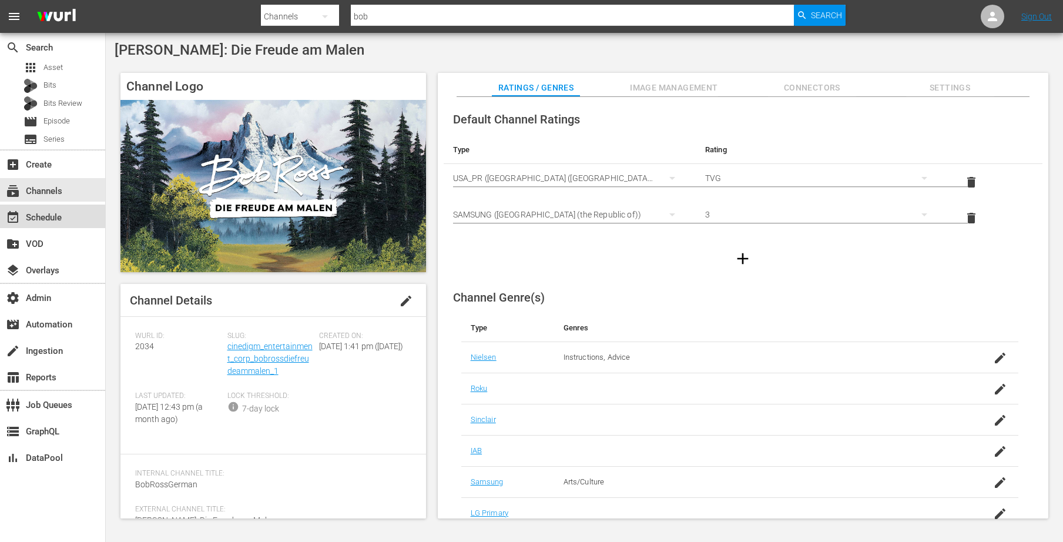
click at [35, 221] on div "event_available Schedule" at bounding box center [33, 215] width 66 height 11
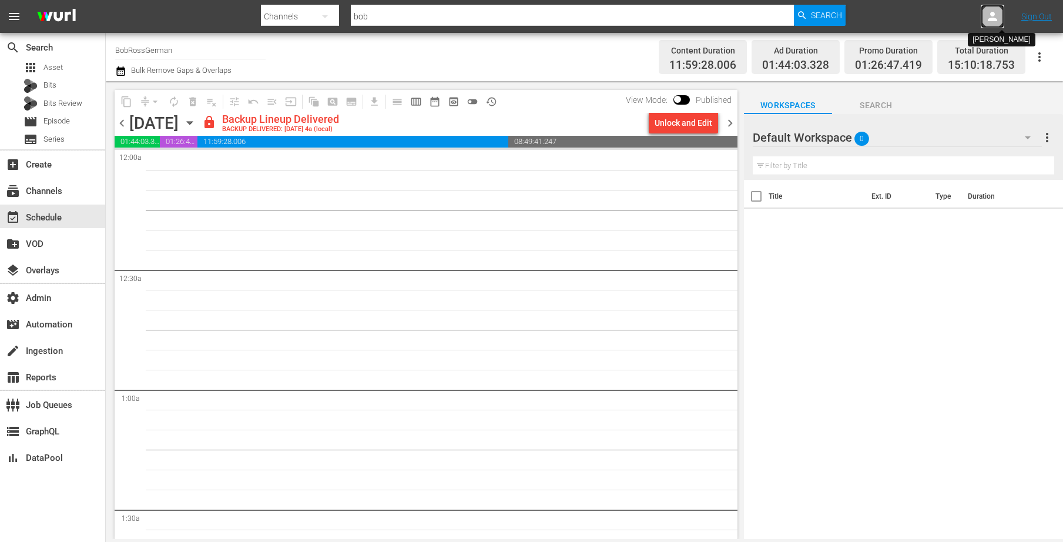
click at [990, 22] on icon at bounding box center [992, 16] width 14 height 14
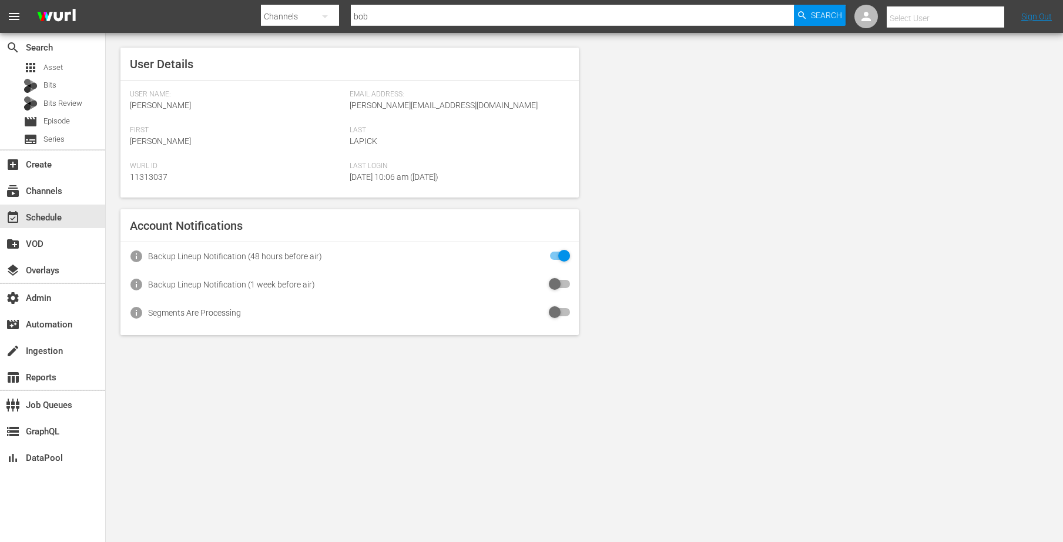
click at [906, 16] on input "text" at bounding box center [961, 18] width 150 height 28
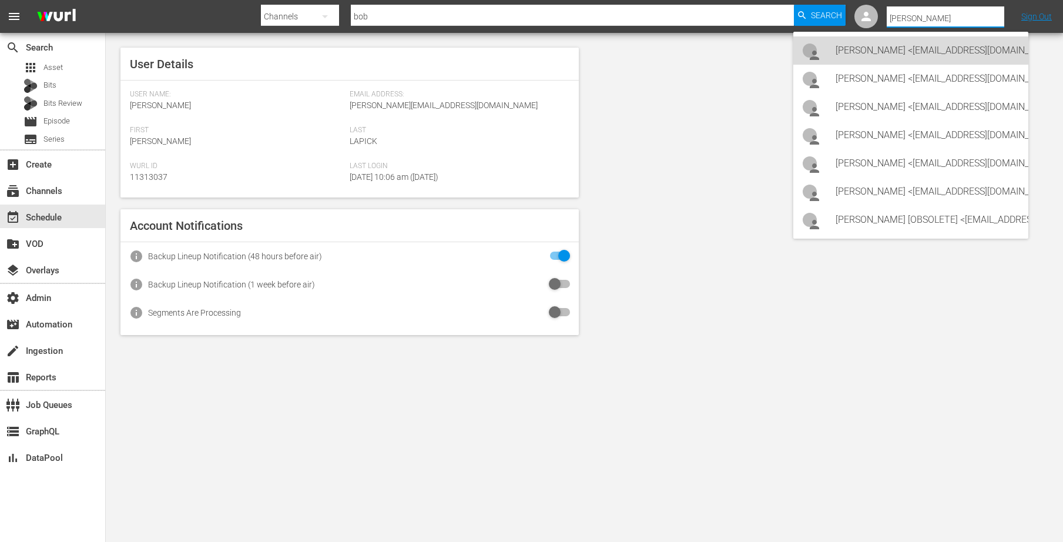
click at [865, 43] on div "Dylan Canfield <dcanfield@cineverse.com>" at bounding box center [926, 50] width 183 height 28
type input "Dylan Canfield (11314489)"
